Goal: Information Seeking & Learning: Check status

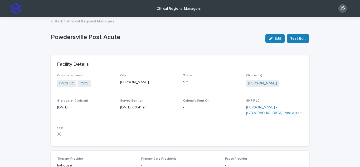
click at [192, 8] on p "Clinical Regional Managers" at bounding box center [178, 5] width 44 height 11
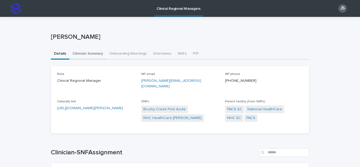
click at [90, 52] on button "Clinician Summary" at bounding box center [87, 53] width 37 height 11
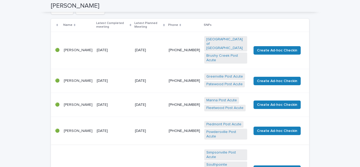
scroll to position [79, 0]
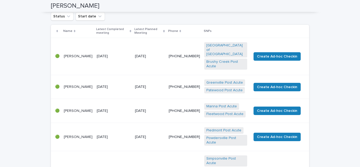
click at [133, 85] on td "[DATE]" at bounding box center [114, 87] width 38 height 24
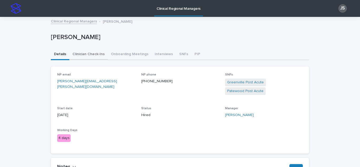
click at [84, 55] on button "Clinician Check-Ins" at bounding box center [88, 54] width 38 height 11
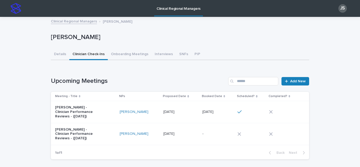
click at [205, 111] on p "[DATE]" at bounding box center [208, 112] width 12 height 6
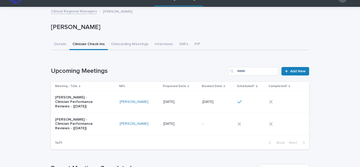
scroll to position [26, 0]
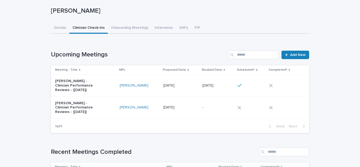
click at [91, 86] on p "[PERSON_NAME] - Clinician Performance Reviews - ([DATE])" at bounding box center [77, 85] width 44 height 13
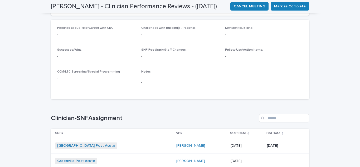
scroll to position [79, 0]
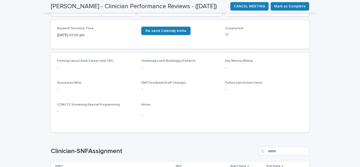
click at [171, 81] on span "SNF Feedback/Staff Changes:" at bounding box center [163, 82] width 45 height 3
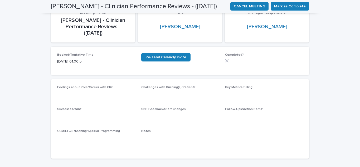
scroll to position [0, 0]
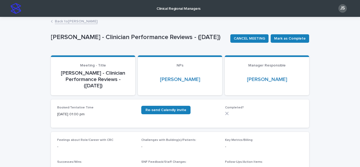
click at [80, 23] on link "Back to [PERSON_NAME]" at bounding box center [76, 21] width 43 height 6
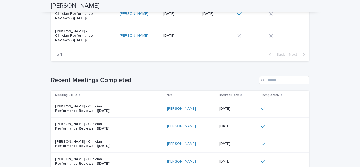
scroll to position [26, 0]
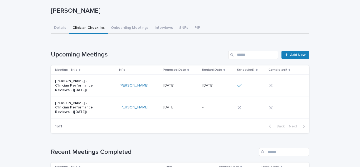
click at [269, 84] on icon at bounding box center [270, 85] width 3 height 3
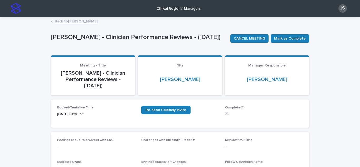
click at [77, 22] on link "Back to [PERSON_NAME]" at bounding box center [76, 21] width 43 height 6
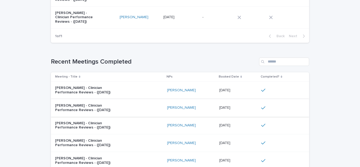
scroll to position [132, 0]
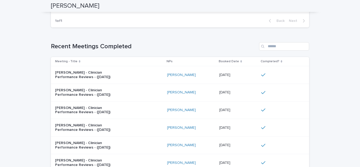
click at [128, 75] on div "[PERSON_NAME] - Clinician Performance Reviews - ([DATE])" at bounding box center [109, 74] width 108 height 13
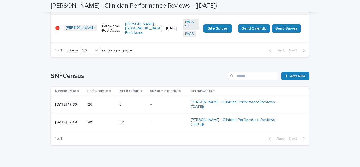
scroll to position [525, 0]
click at [72, 102] on p "[DATE] 17:30" at bounding box center [69, 104] width 29 height 4
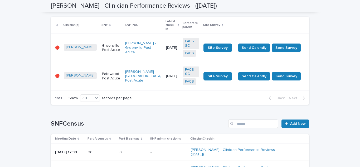
scroll to position [525, 0]
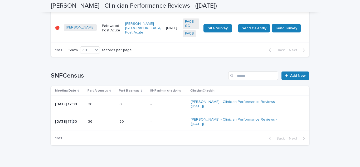
click at [71, 113] on td "[DATE] 17:30" at bounding box center [68, 122] width 35 height 18
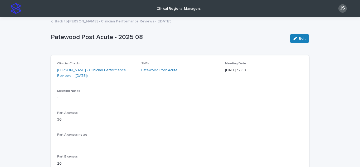
click at [62, 23] on link "Back to [PERSON_NAME] - Clinician Performance Reviews - ([DATE])" at bounding box center [113, 21] width 116 height 6
